Goal: Task Accomplishment & Management: Manage account settings

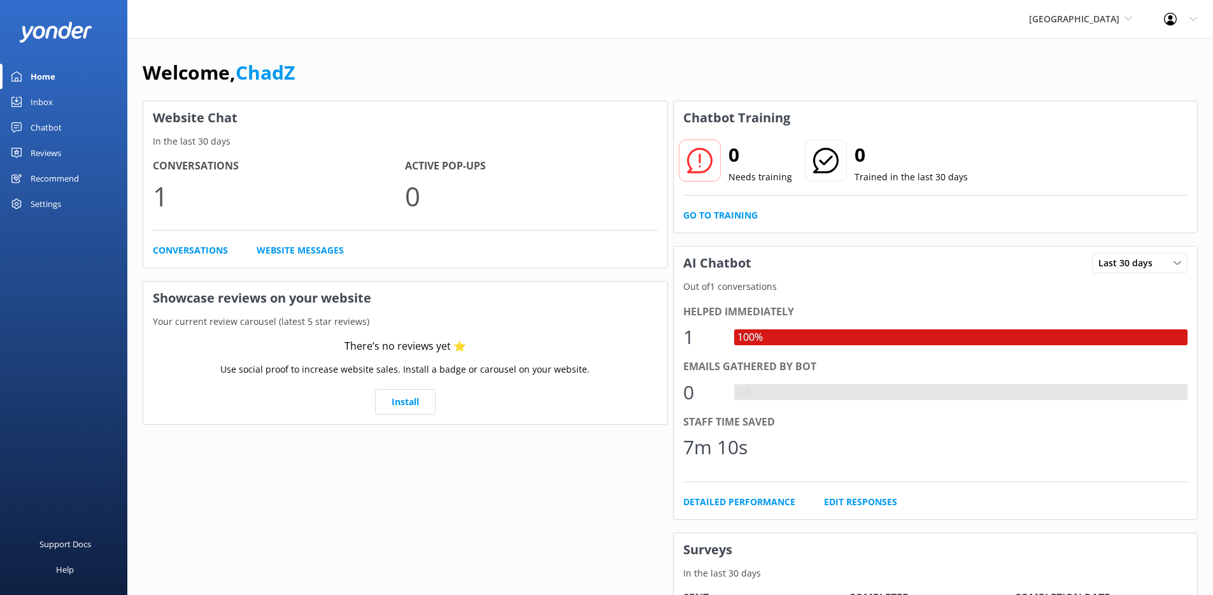
click at [79, 104] on link "Inbox" at bounding box center [63, 101] width 127 height 25
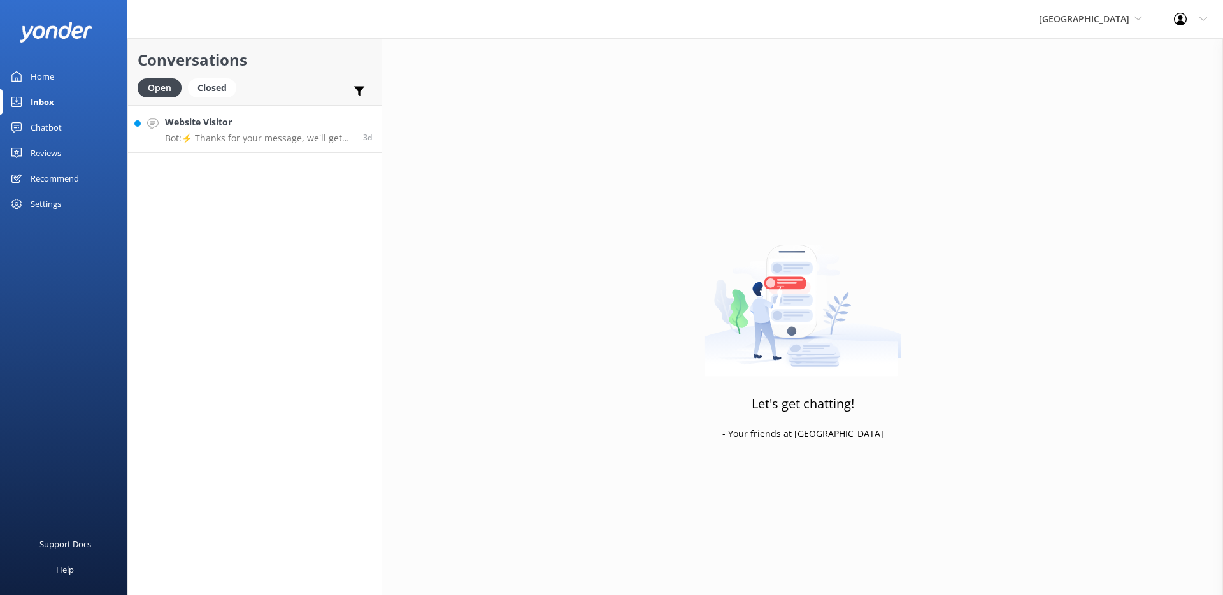
click at [271, 143] on p "Bot: ⚡ Thanks for your message, we'll get back to you as soon as we can. You're…" at bounding box center [259, 137] width 188 height 11
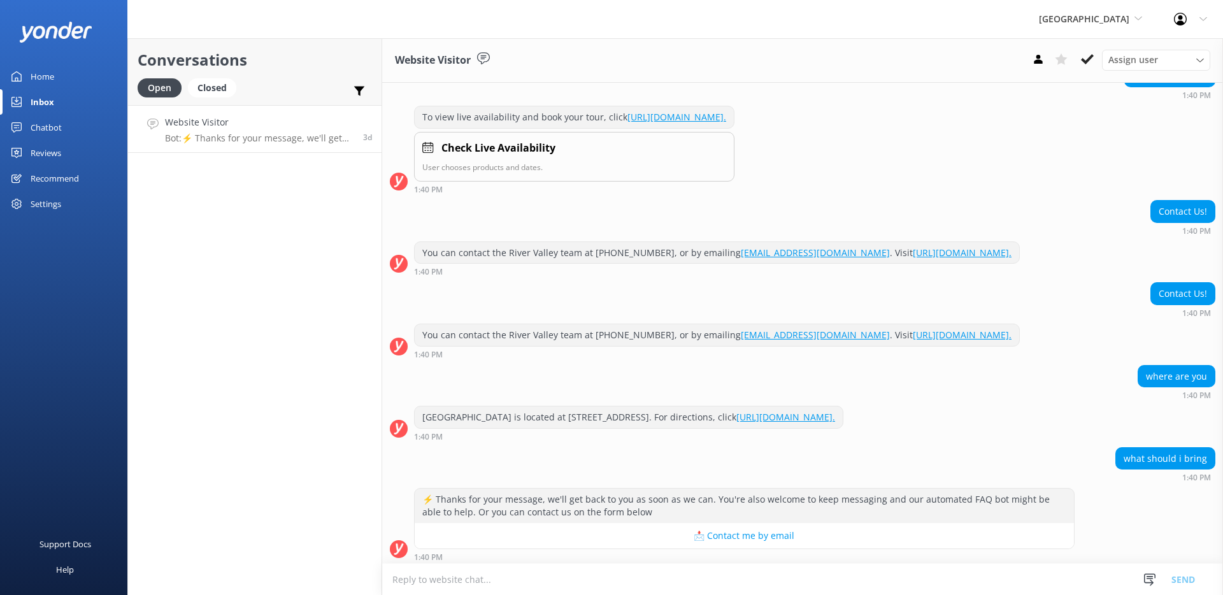
scroll to position [409, 0]
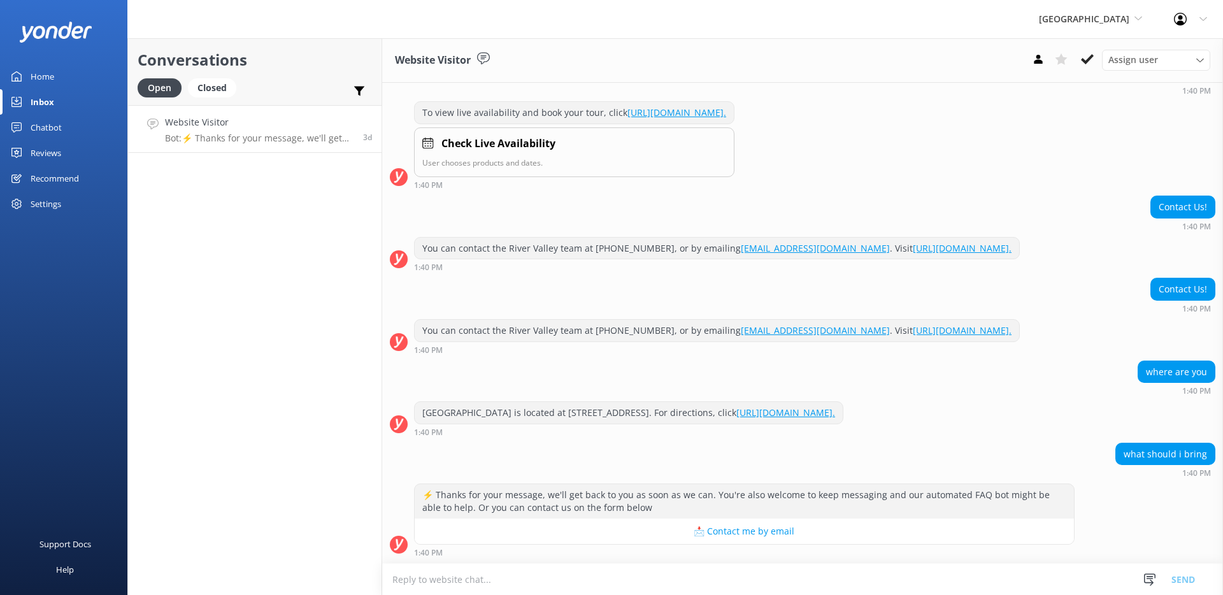
click at [267, 188] on div "Conversations Open Closed Important Assigned to me Unassigned Website Visitor B…" at bounding box center [254, 316] width 255 height 557
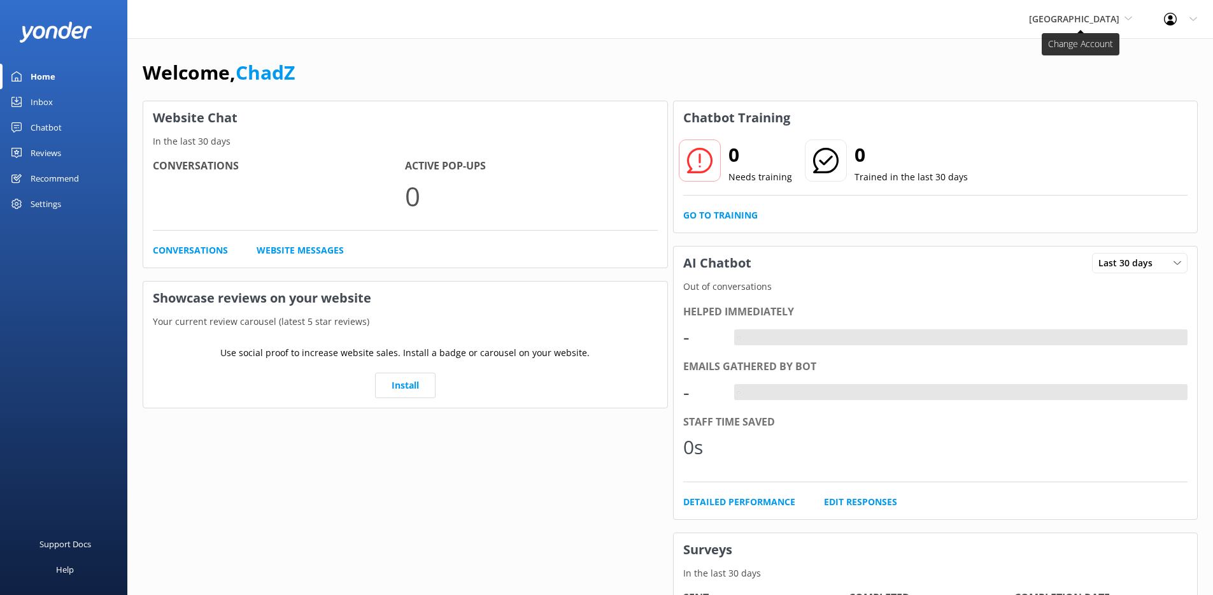
click at [1096, 13] on span "[GEOGRAPHIC_DATA]" at bounding box center [1074, 19] width 90 height 12
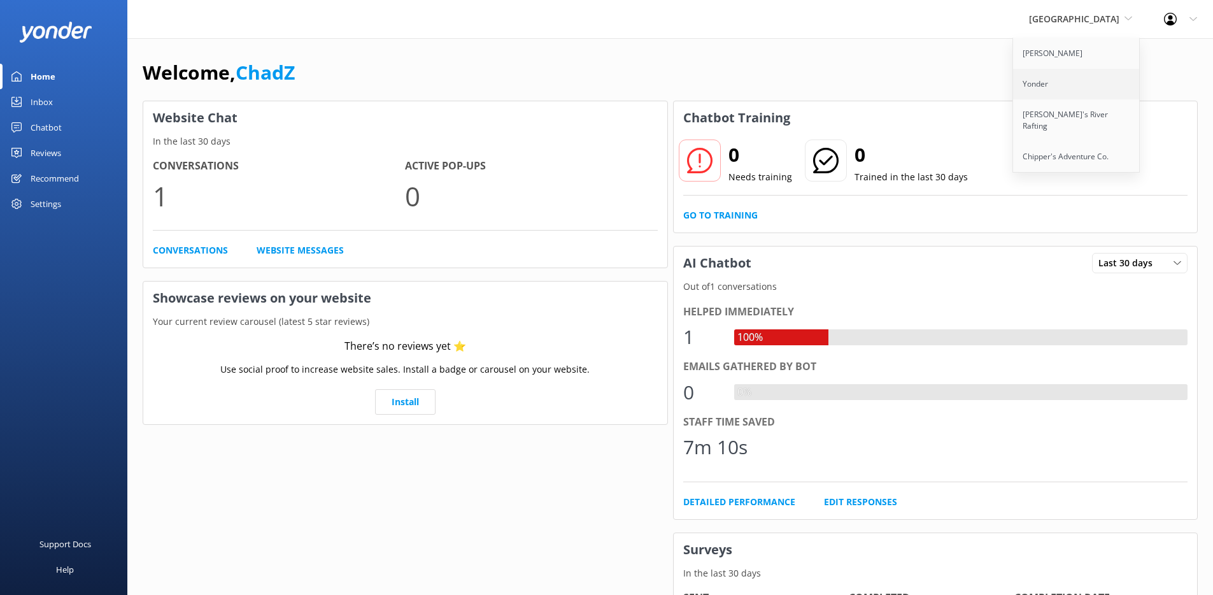
click at [1091, 80] on link "Yonder" at bounding box center [1076, 84] width 127 height 31
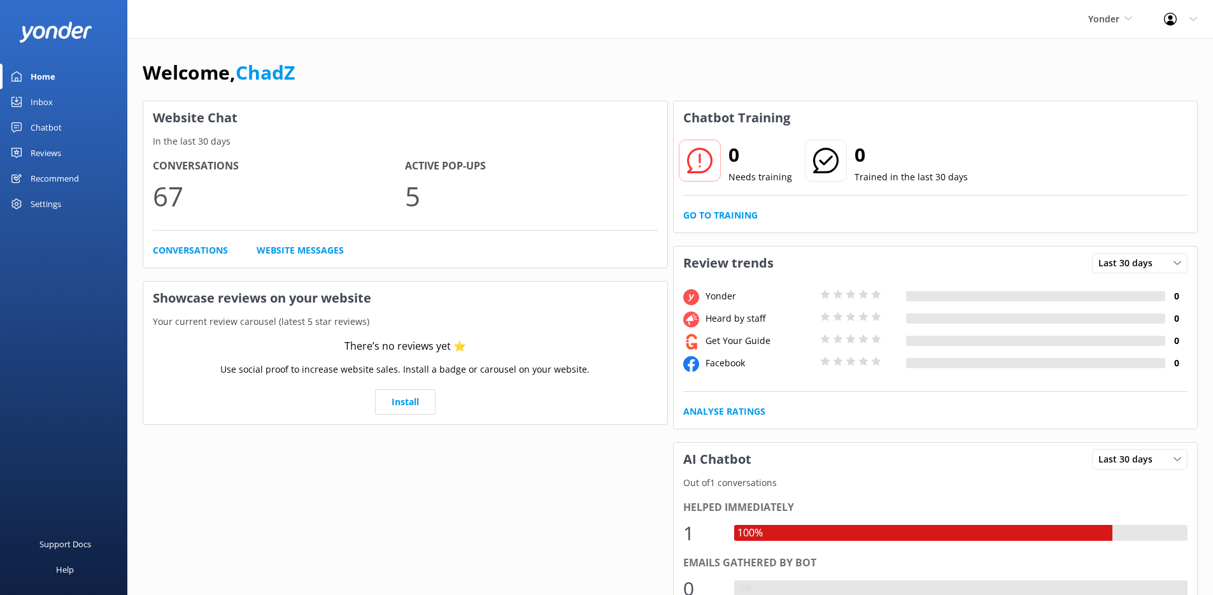
click at [47, 104] on div "Inbox" at bounding box center [42, 101] width 22 height 25
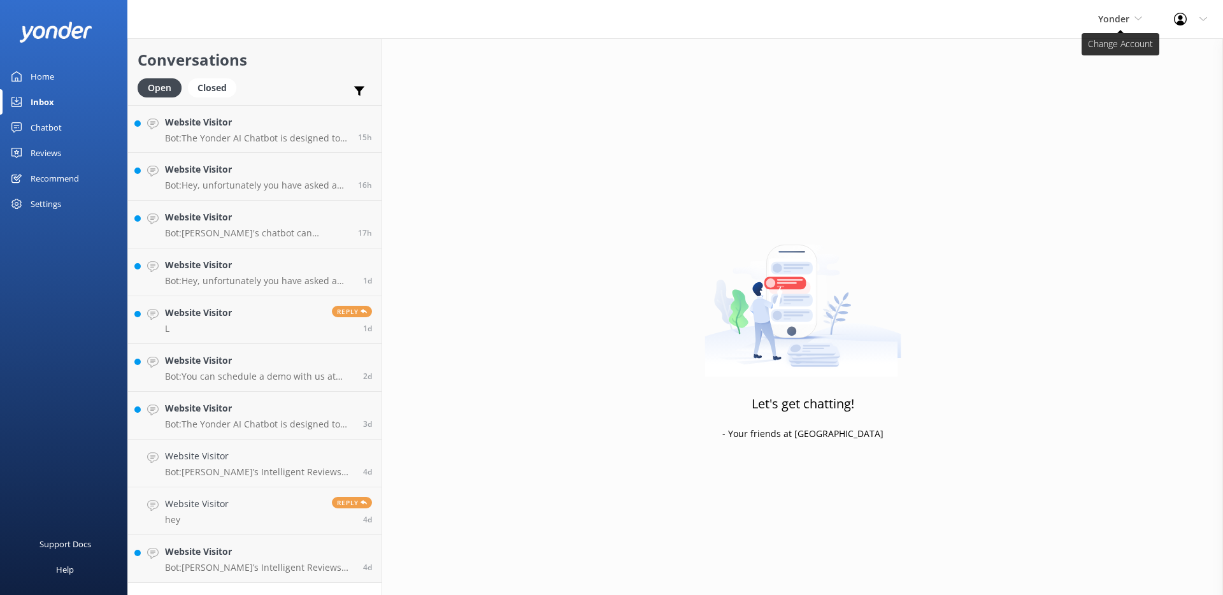
click at [1118, 15] on span "Yonder" at bounding box center [1113, 19] width 31 height 12
click at [1111, 54] on link "[PERSON_NAME]" at bounding box center [1145, 53] width 127 height 31
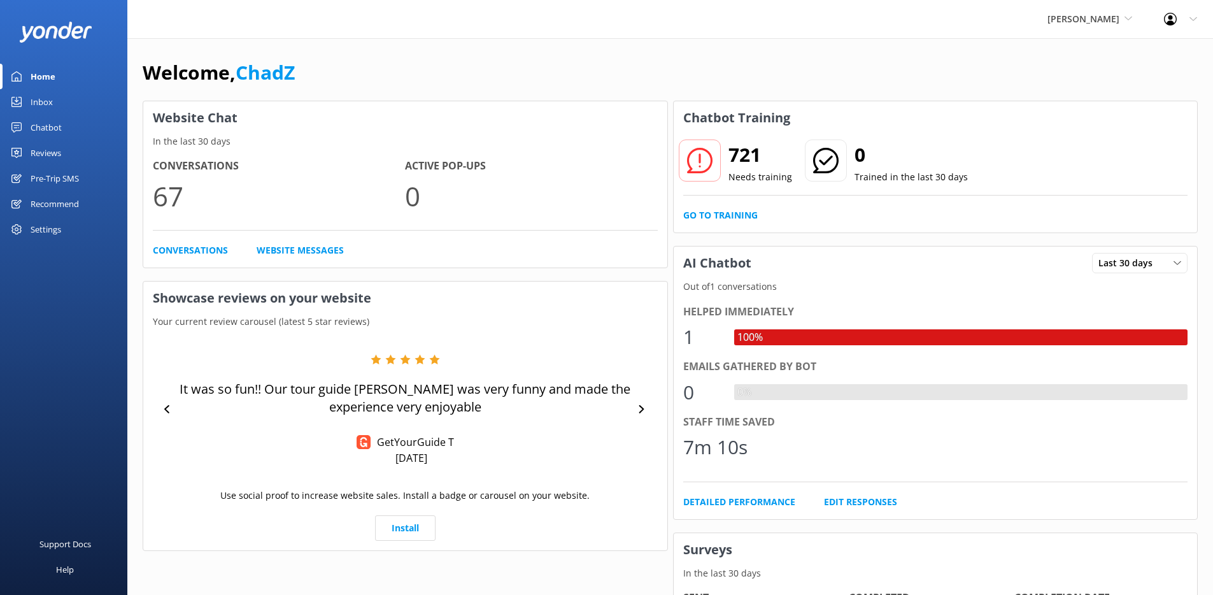
click at [80, 103] on link "Inbox" at bounding box center [63, 101] width 127 height 25
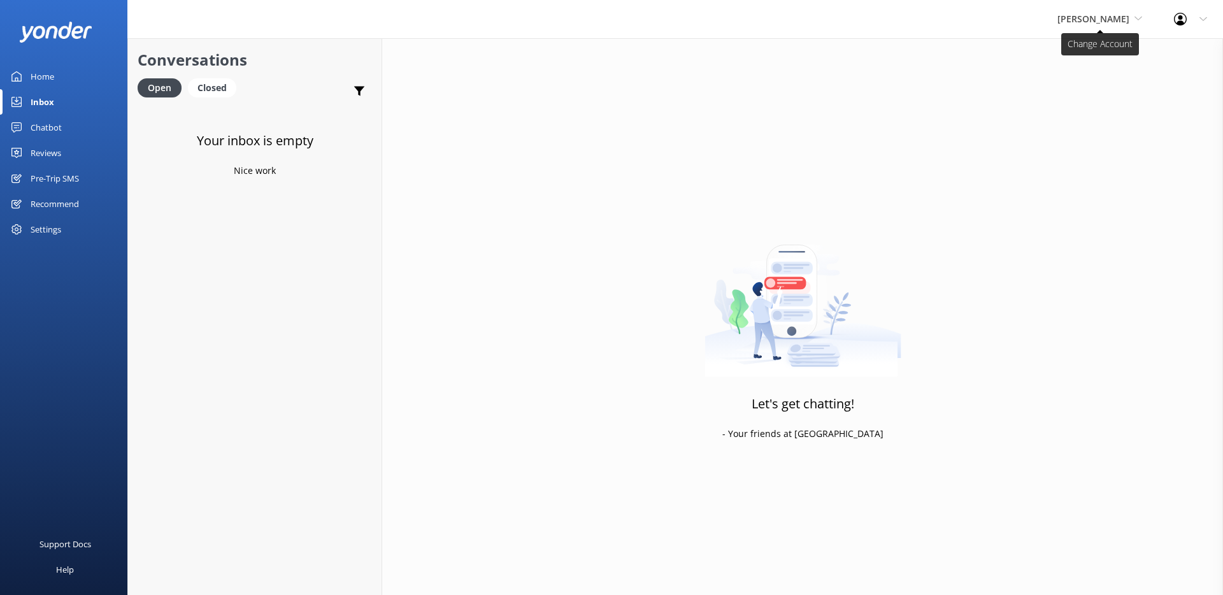
click at [1095, 18] on span "[PERSON_NAME]" at bounding box center [1093, 19] width 72 height 12
click at [1090, 107] on link "[PERSON_NAME]'s River Rafting" at bounding box center [1104, 120] width 127 height 42
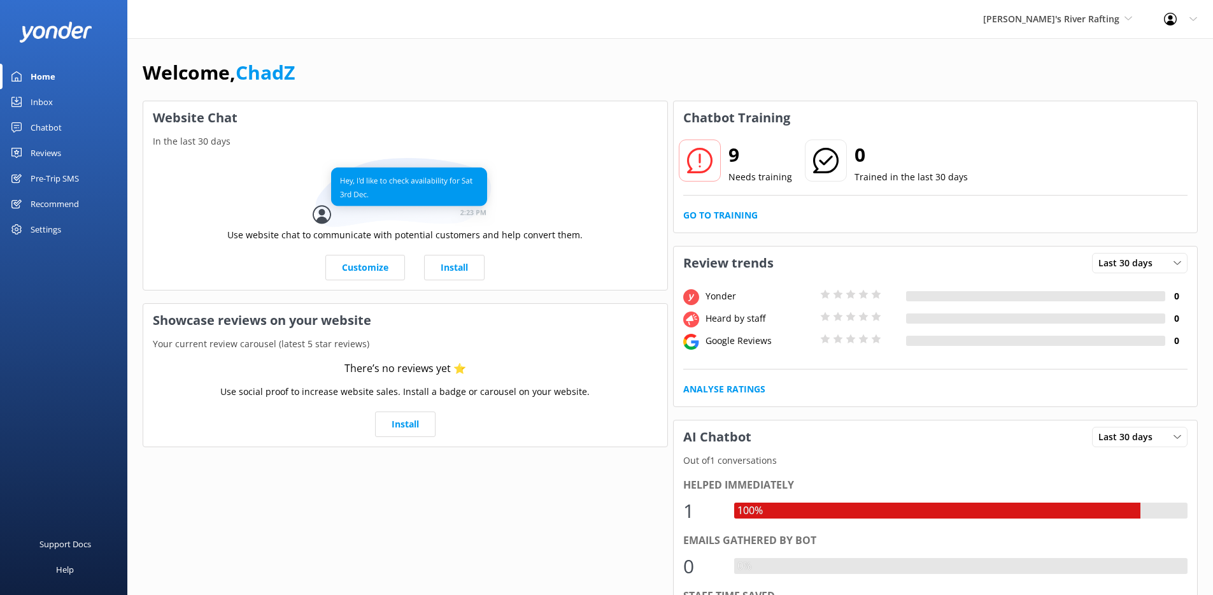
click at [41, 101] on div "Inbox" at bounding box center [42, 101] width 22 height 25
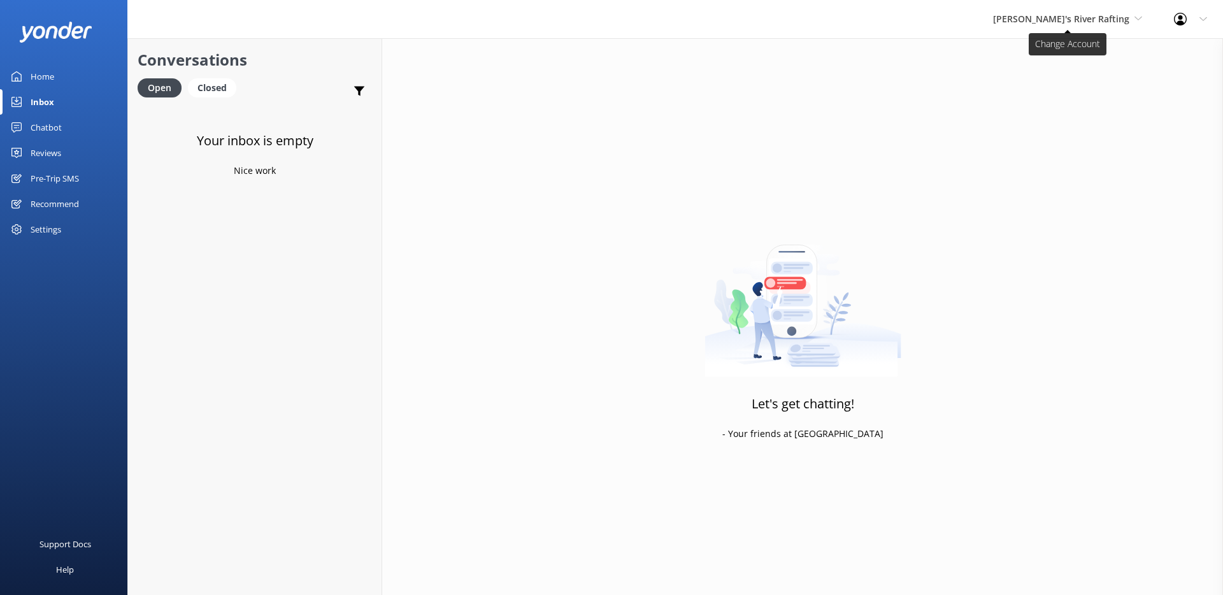
click at [1077, 20] on span "[PERSON_NAME]'s River Rafting" at bounding box center [1061, 19] width 136 height 12
click at [807, 210] on div "Let's get chatting! - Your friends at [GEOGRAPHIC_DATA]" at bounding box center [802, 335] width 841 height 595
click at [41, 83] on div "Home" at bounding box center [43, 76] width 24 height 25
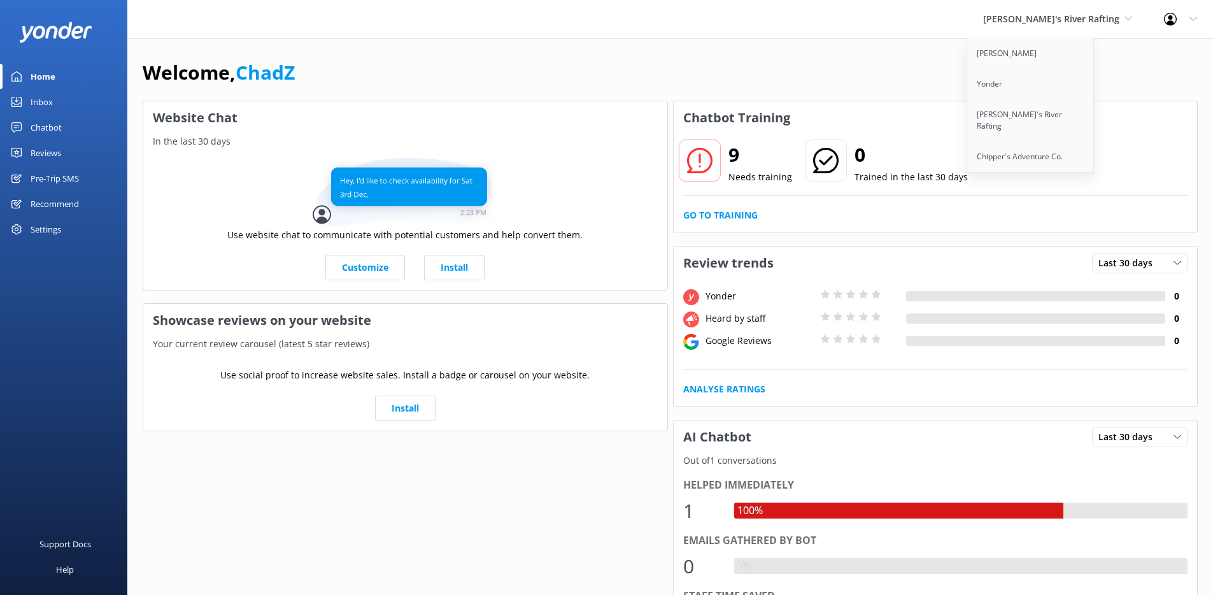
click at [46, 101] on div "Inbox" at bounding box center [42, 101] width 22 height 25
